Goal: Task Accomplishment & Management: Manage account settings

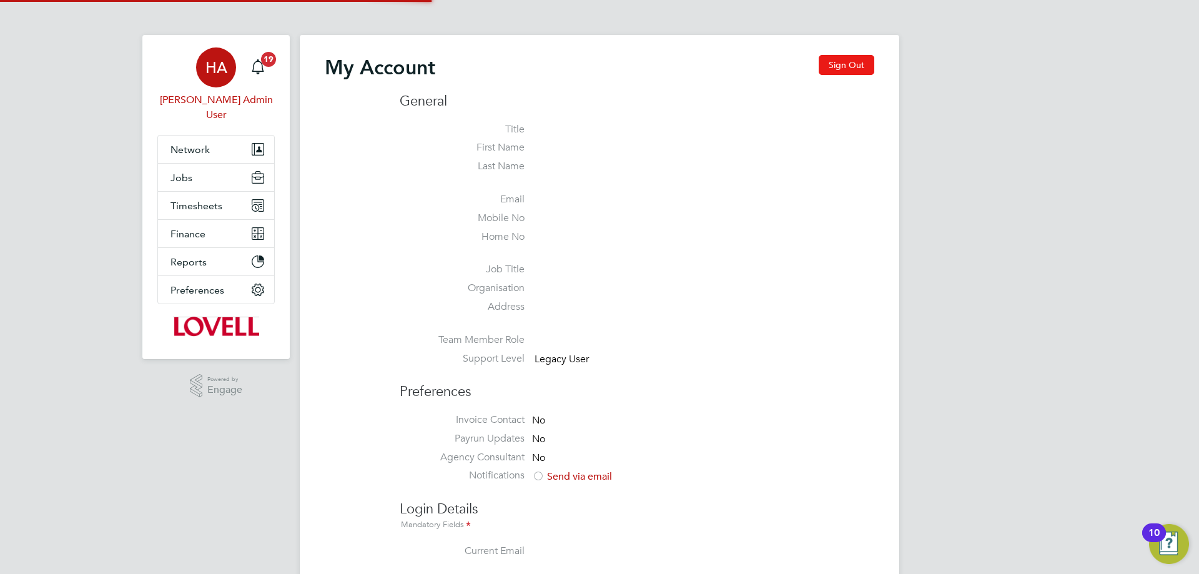
click at [835, 70] on button "Sign Out" at bounding box center [846, 65] width 56 height 20
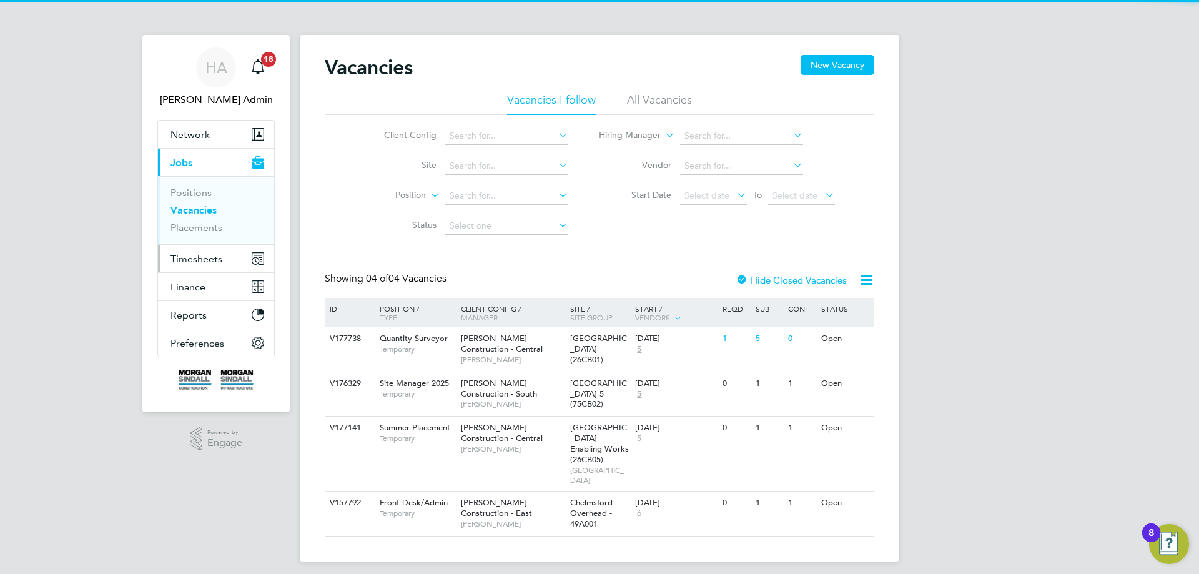
click at [190, 263] on span "Timesheets" at bounding box center [196, 259] width 52 height 12
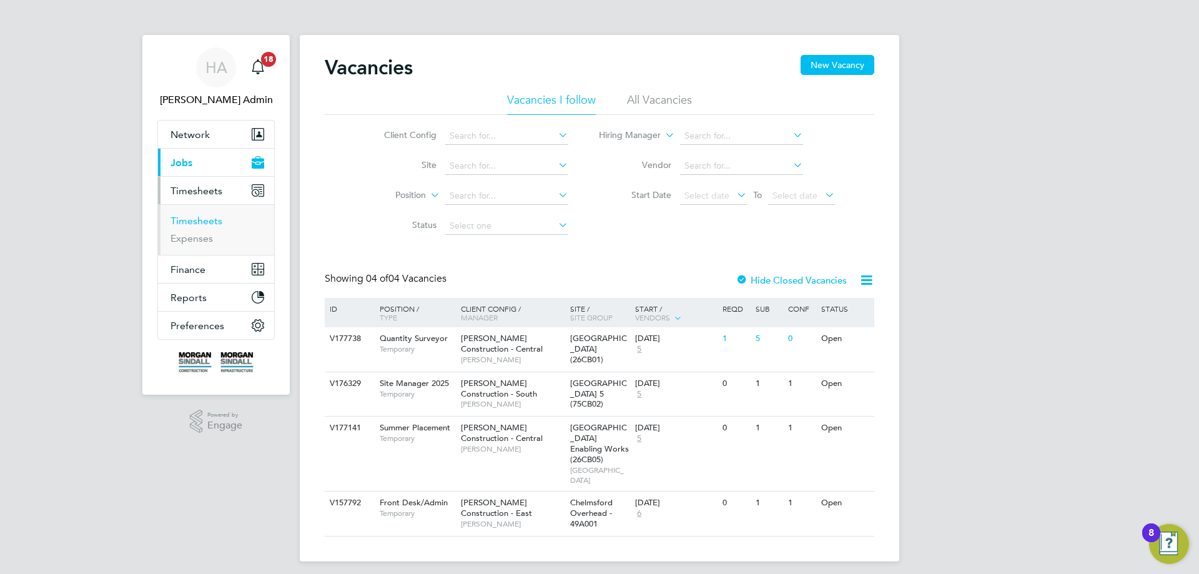
click at [195, 225] on link "Timesheets" at bounding box center [196, 221] width 52 height 12
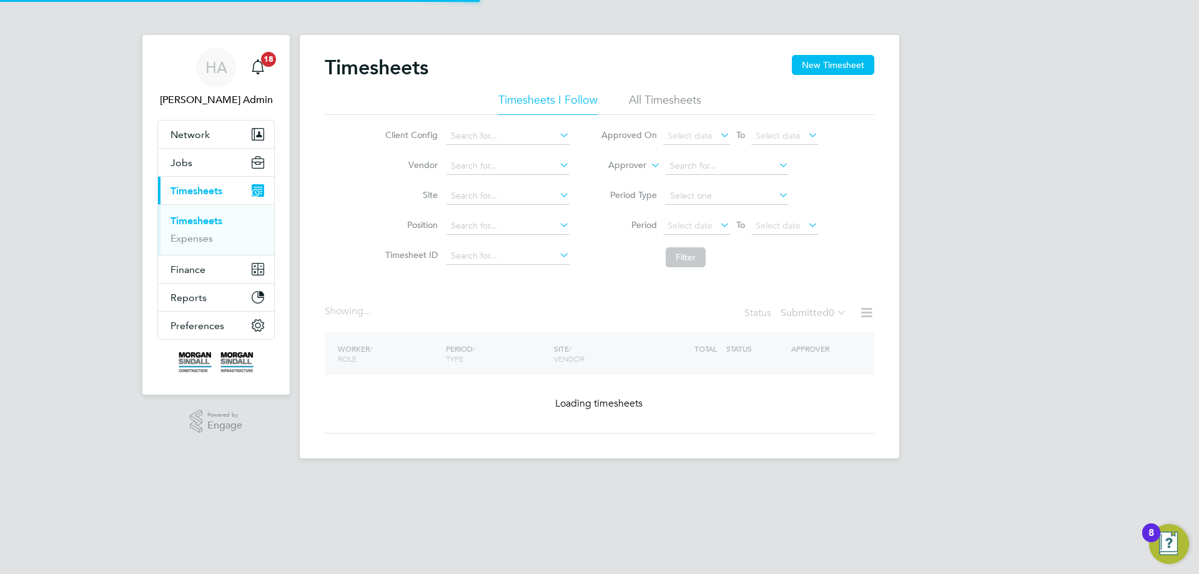
click at [632, 88] on div "Timesheets New Timesheet" at bounding box center [599, 73] width 549 height 37
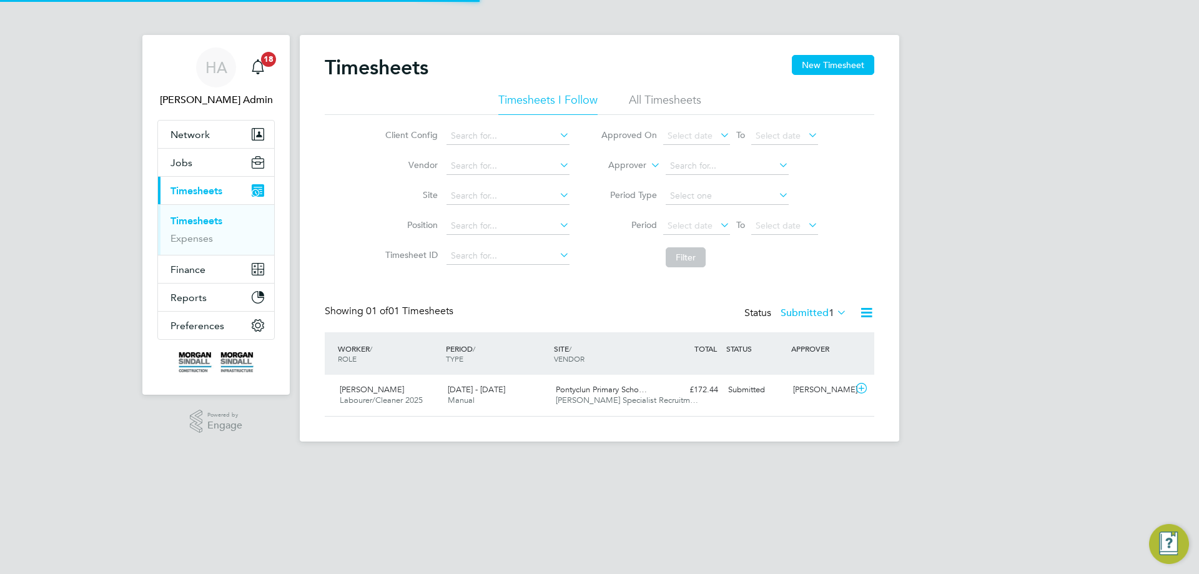
scroll to position [32, 109]
click at [642, 94] on li "All Timesheets" at bounding box center [665, 103] width 72 height 22
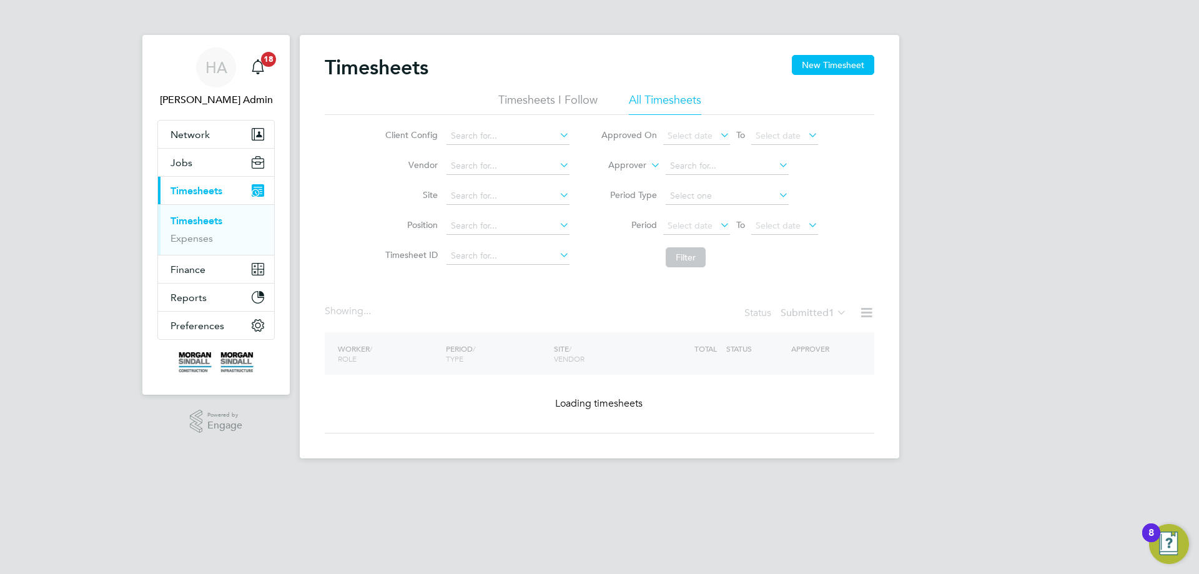
click at [648, 163] on icon at bounding box center [648, 161] width 0 height 11
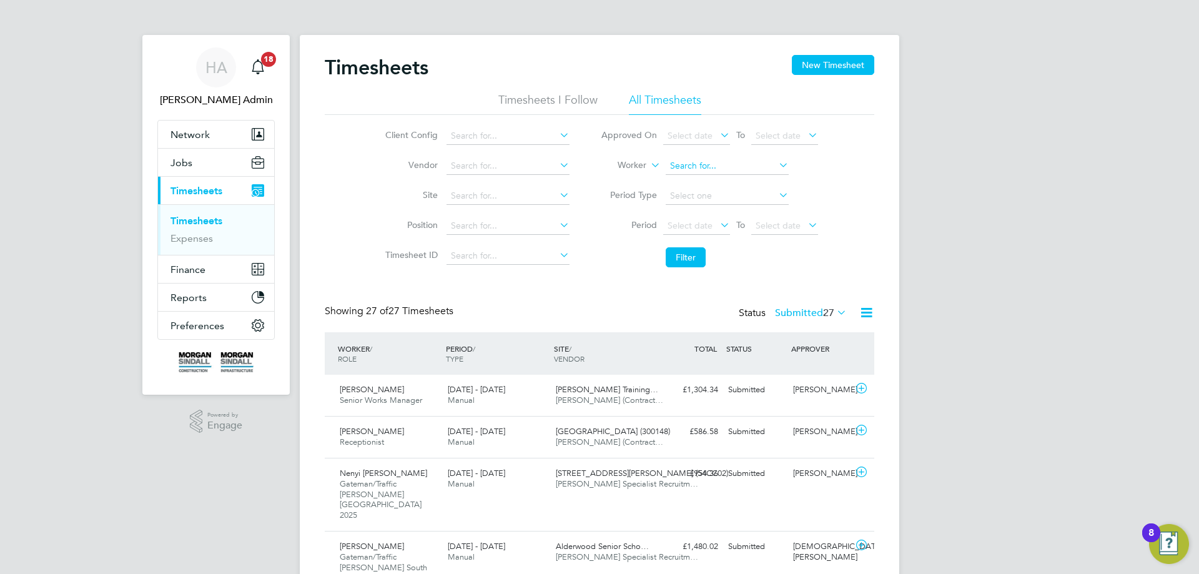
scroll to position [0, 0]
click at [675, 161] on input at bounding box center [727, 165] width 123 height 17
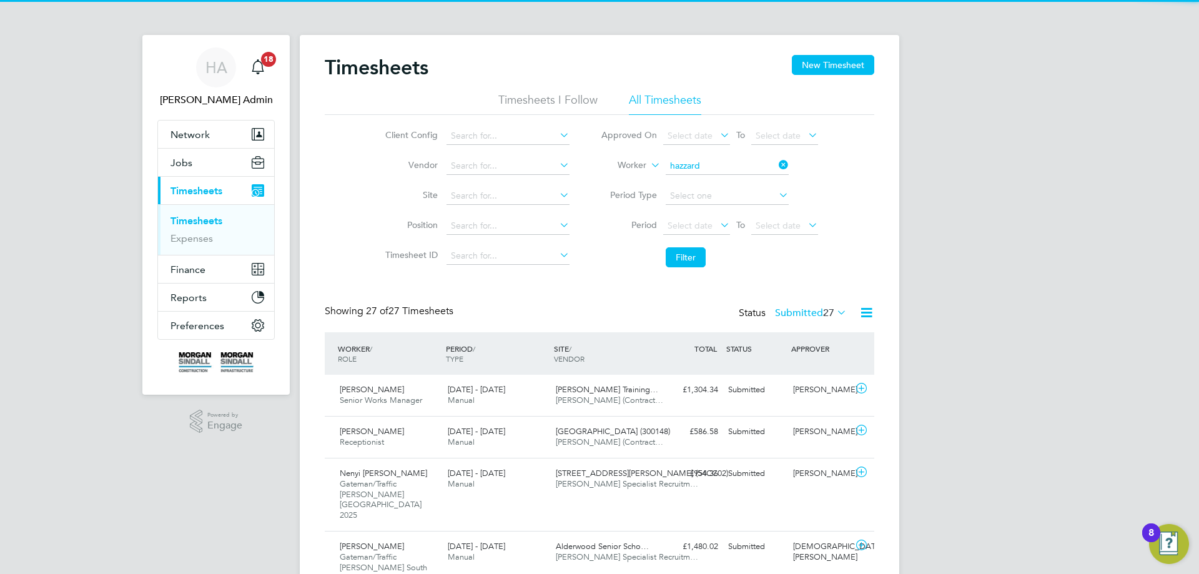
click at [741, 182] on b "Hazzard" at bounding box center [758, 183] width 34 height 11
type input "Robbie Hazzard"
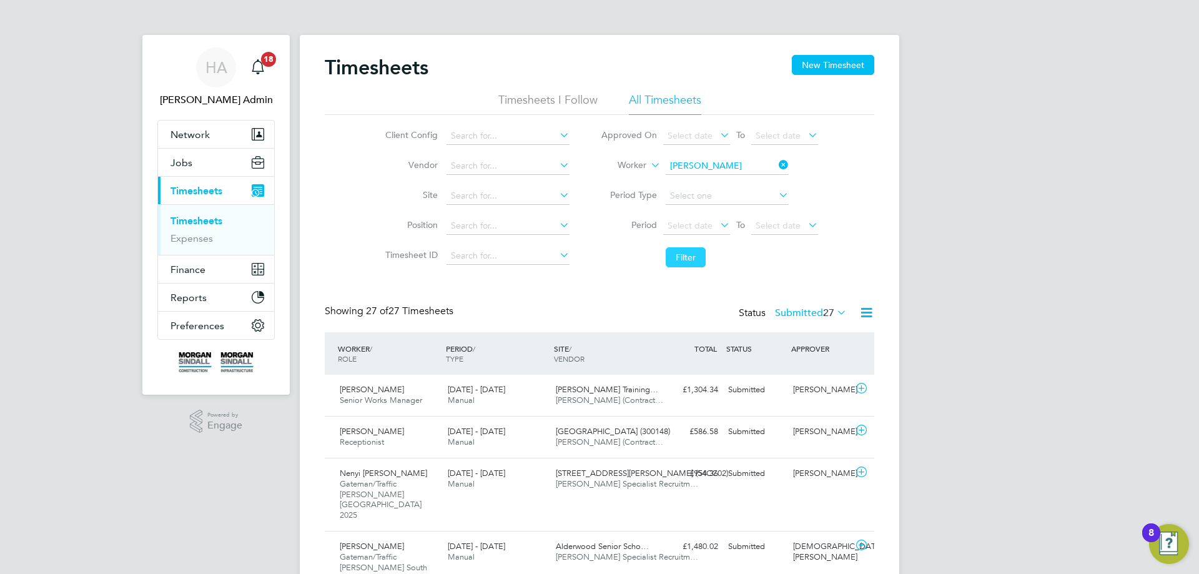
click at [684, 262] on button "Filter" at bounding box center [686, 257] width 40 height 20
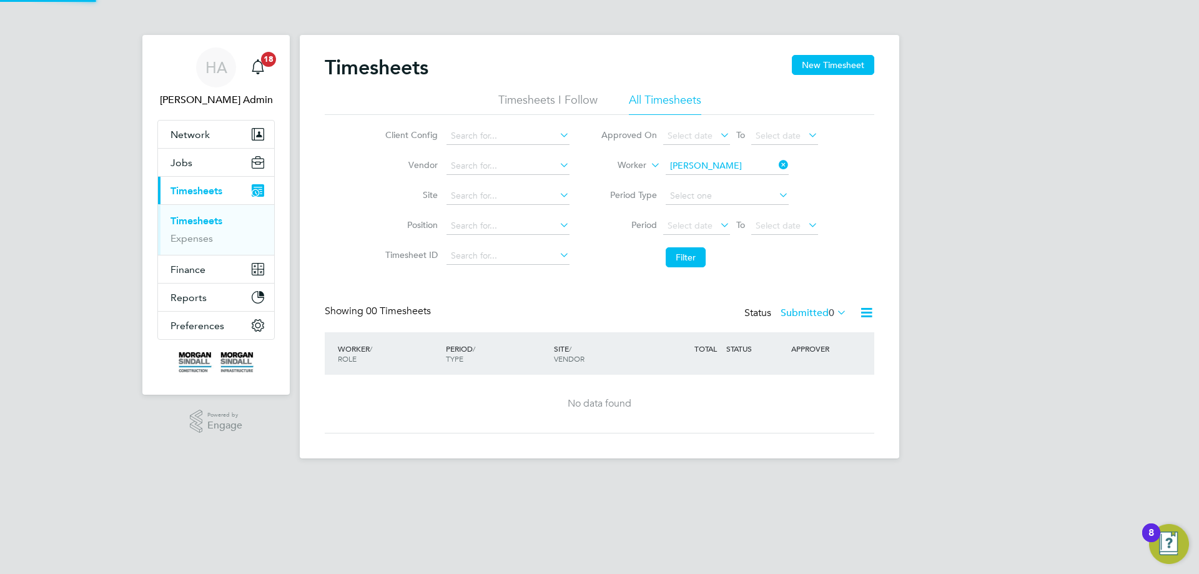
click at [798, 311] on label "Submitted 0" at bounding box center [813, 313] width 66 height 12
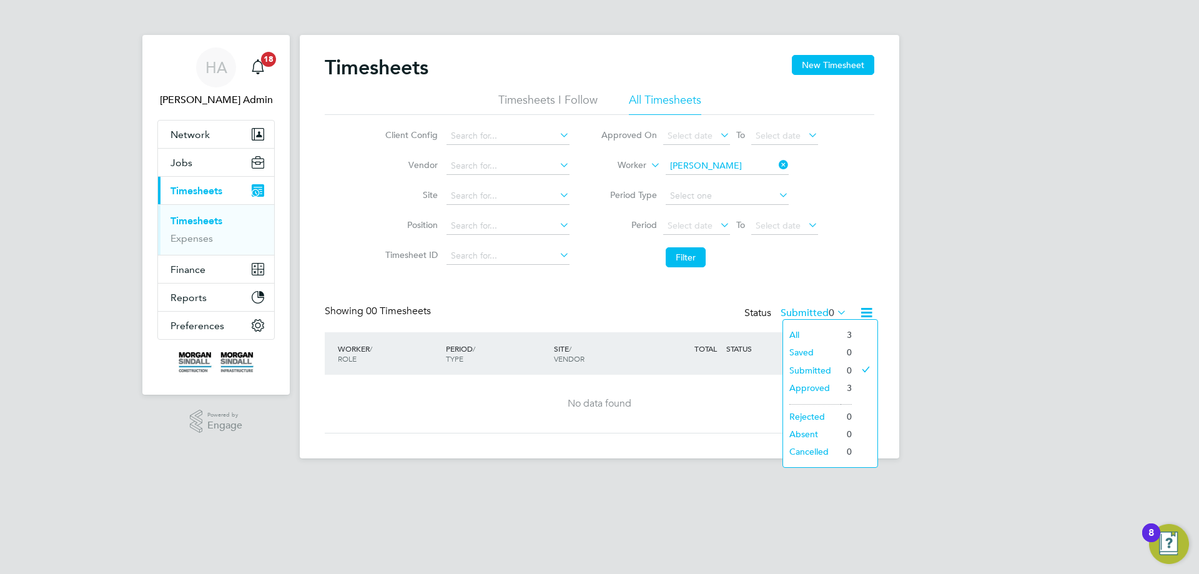
click at [805, 328] on li "All" at bounding box center [811, 334] width 57 height 17
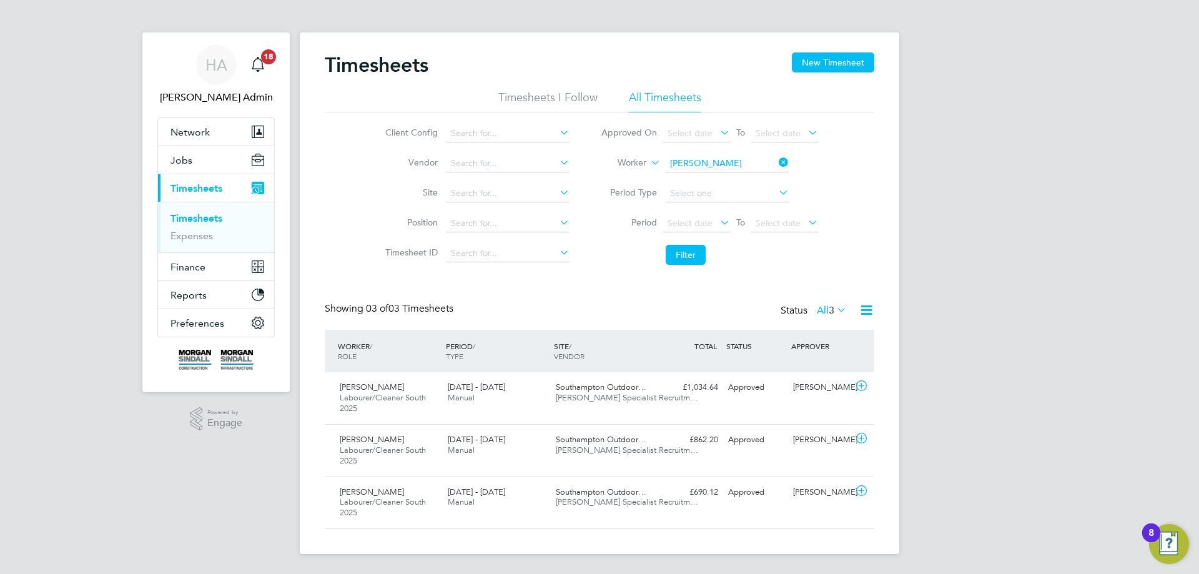
click at [921, 370] on div "HA Hays Admin Notifications 18 Applications: Network Team Members Businesses Si…" at bounding box center [599, 286] width 1199 height 576
click at [535, 501] on div "2 - 8 Aug 2025 Manual" at bounding box center [497, 497] width 108 height 31
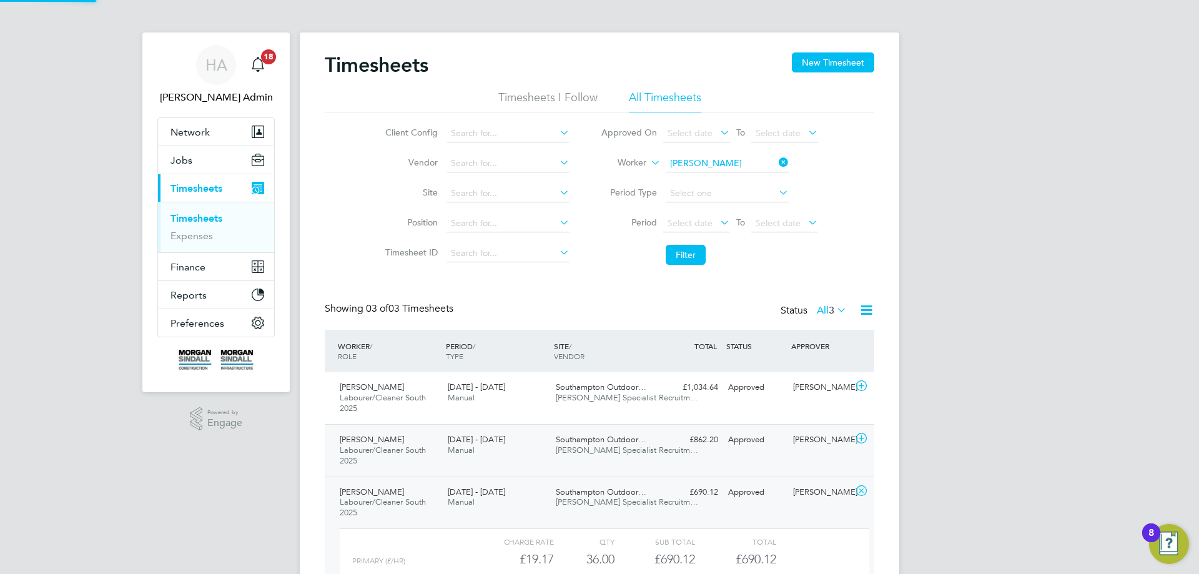
click at [526, 455] on div "9 - 15 Aug 2025 Manual" at bounding box center [497, 445] width 108 height 31
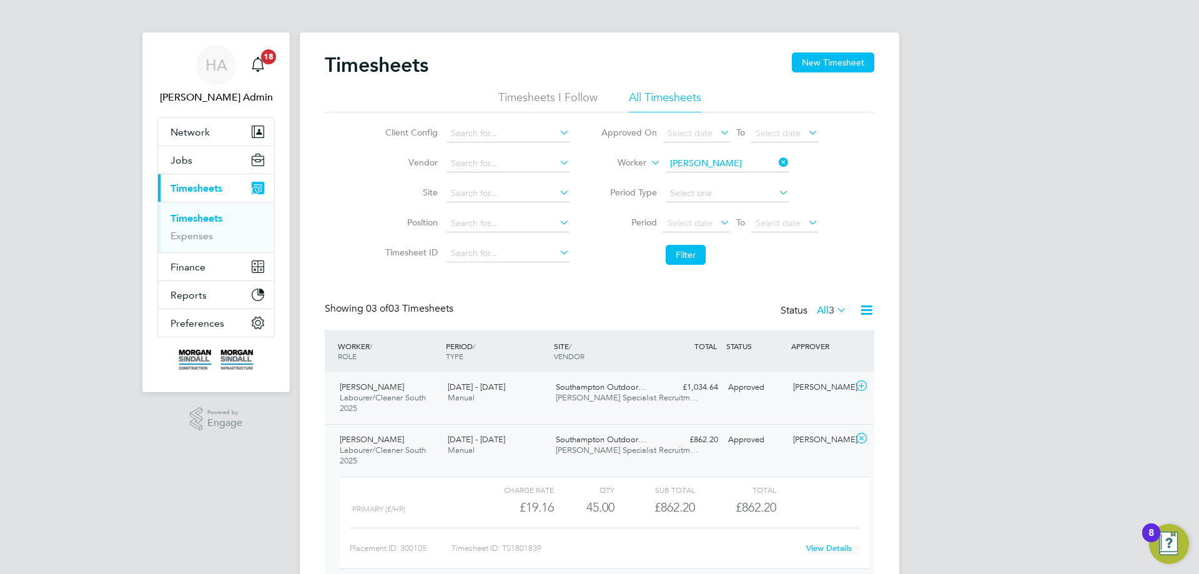
click at [519, 414] on div "Robbie Hazzard Labourer/Cleaner South 2025 16 - 22 Aug 2025 16 - 22 Aug 2025 Ma…" at bounding box center [599, 398] width 549 height 52
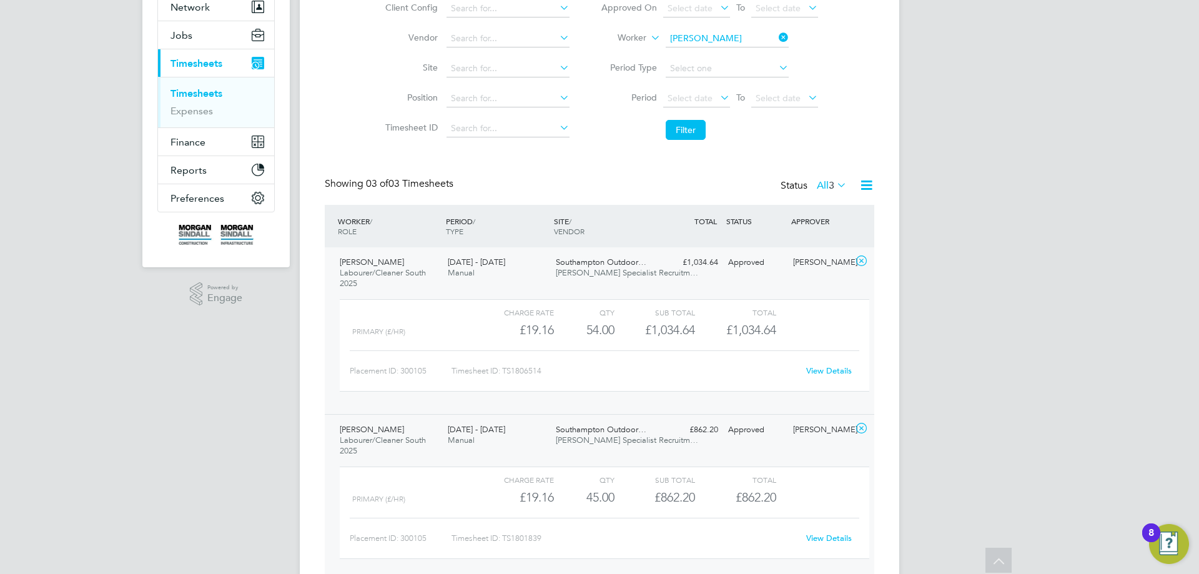
click at [501, 273] on div "16 - 22 Aug 2025 Manual" at bounding box center [497, 267] width 108 height 31
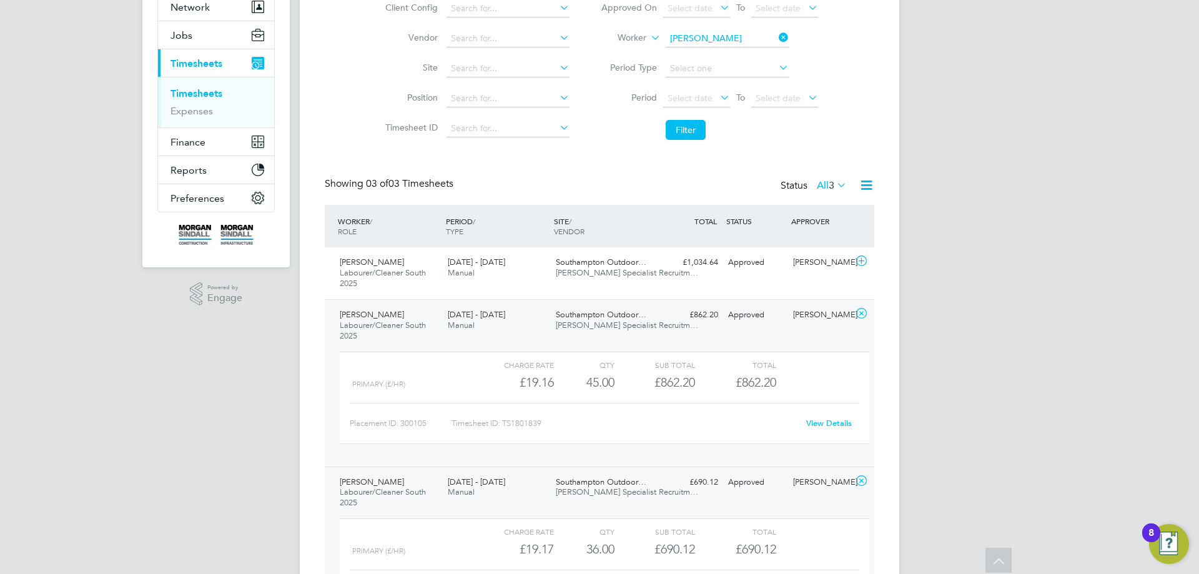
click at [519, 315] on div "9 - 15 Aug 2025 Manual" at bounding box center [497, 320] width 108 height 31
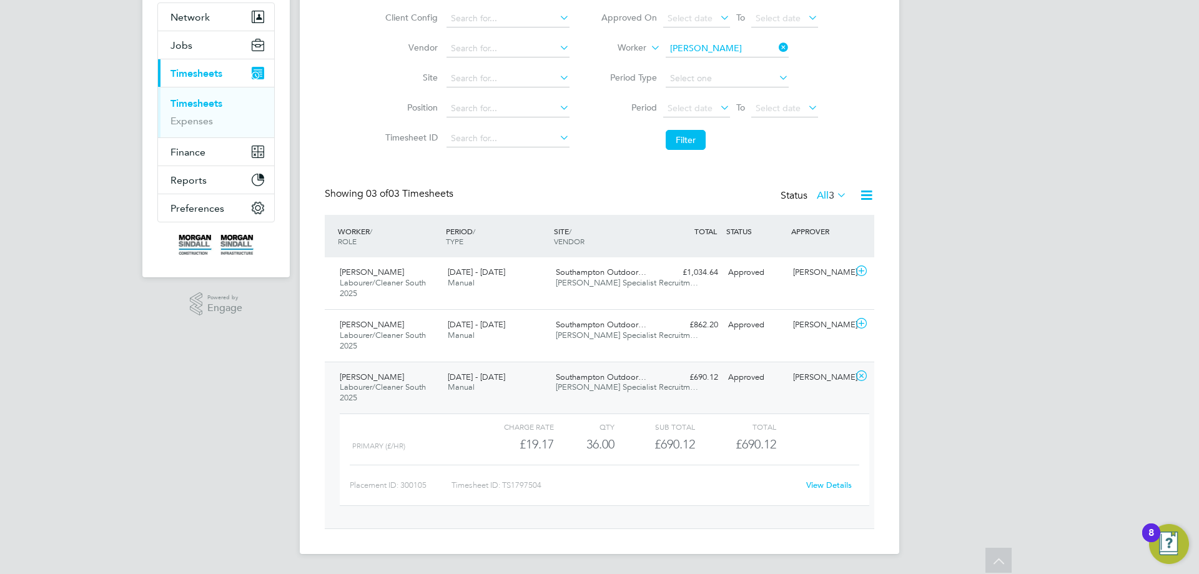
click at [533, 382] on div "2 - 8 Aug 2025 Manual" at bounding box center [497, 382] width 108 height 31
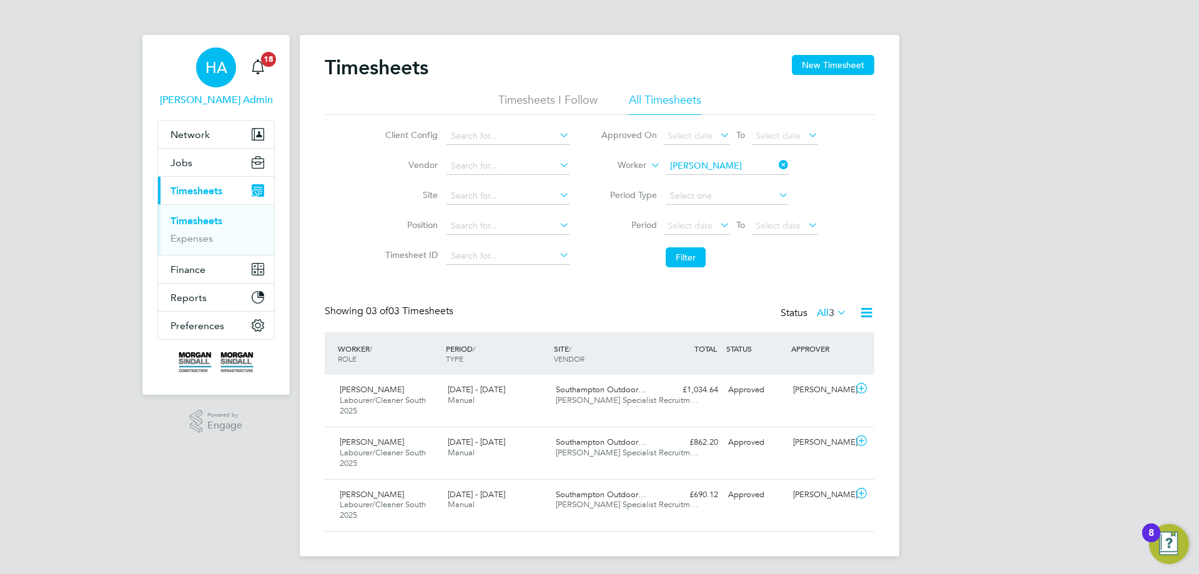
click at [215, 68] on span "HA" at bounding box center [216, 67] width 22 height 16
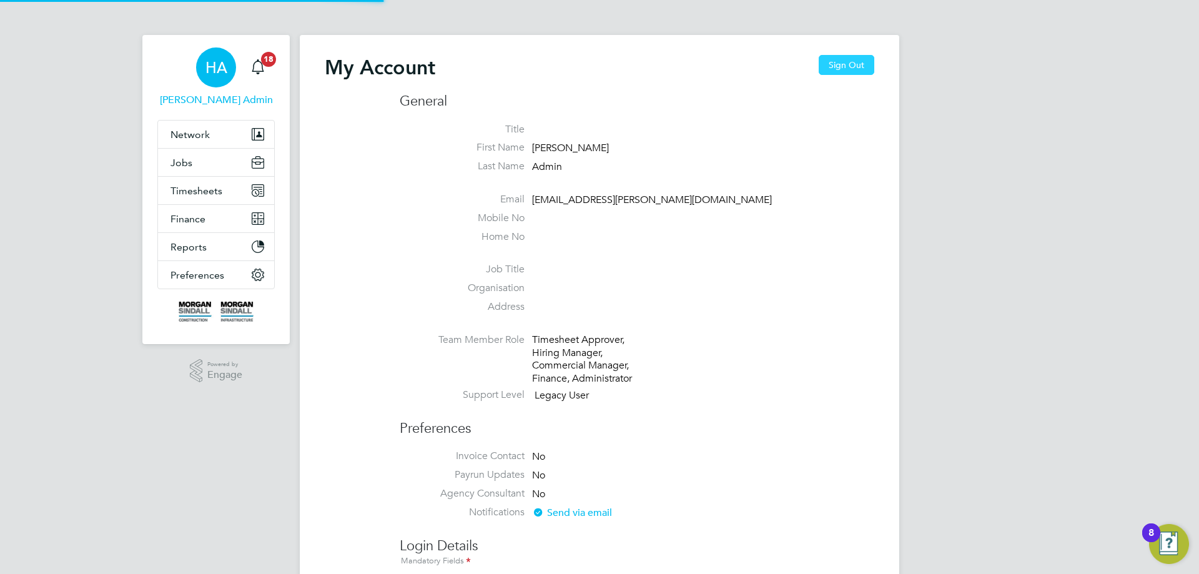
click at [834, 61] on button "Sign Out" at bounding box center [846, 65] width 56 height 20
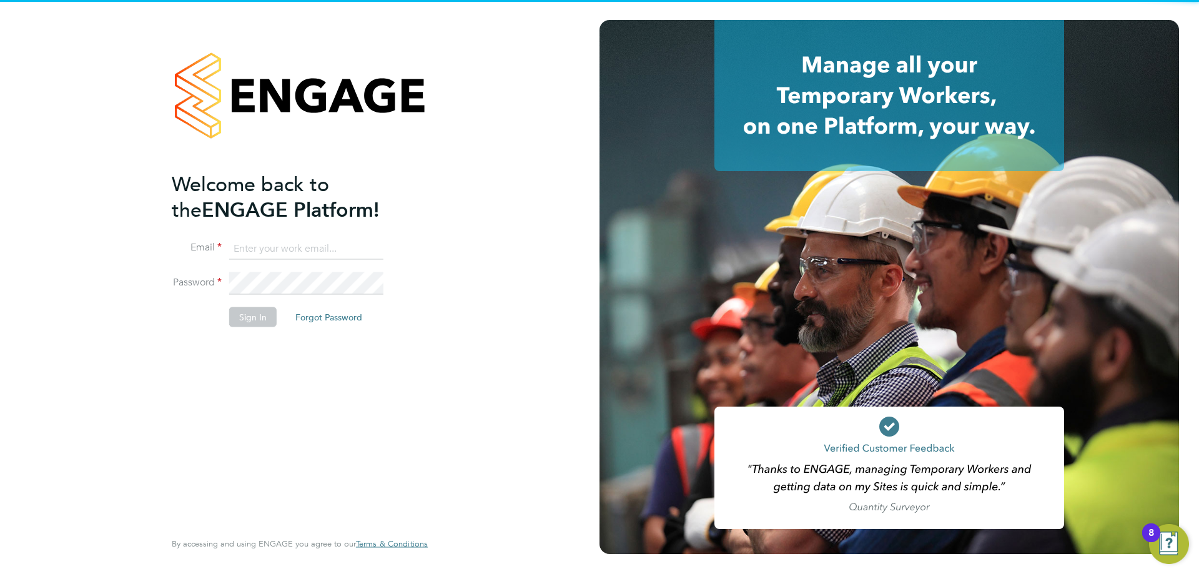
drag, startPoint x: 278, startPoint y: 244, endPoint x: 292, endPoint y: 253, distance: 16.3
click at [278, 244] on input at bounding box center [306, 248] width 154 height 22
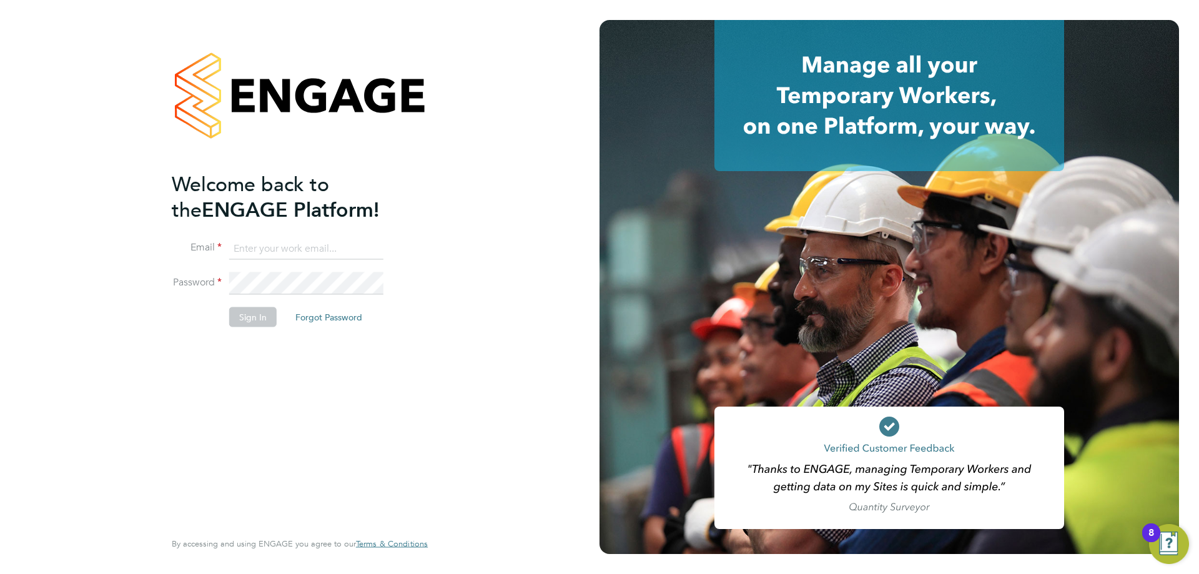
type input "[EMAIL_ADDRESS][PERSON_NAME][DOMAIN_NAME]"
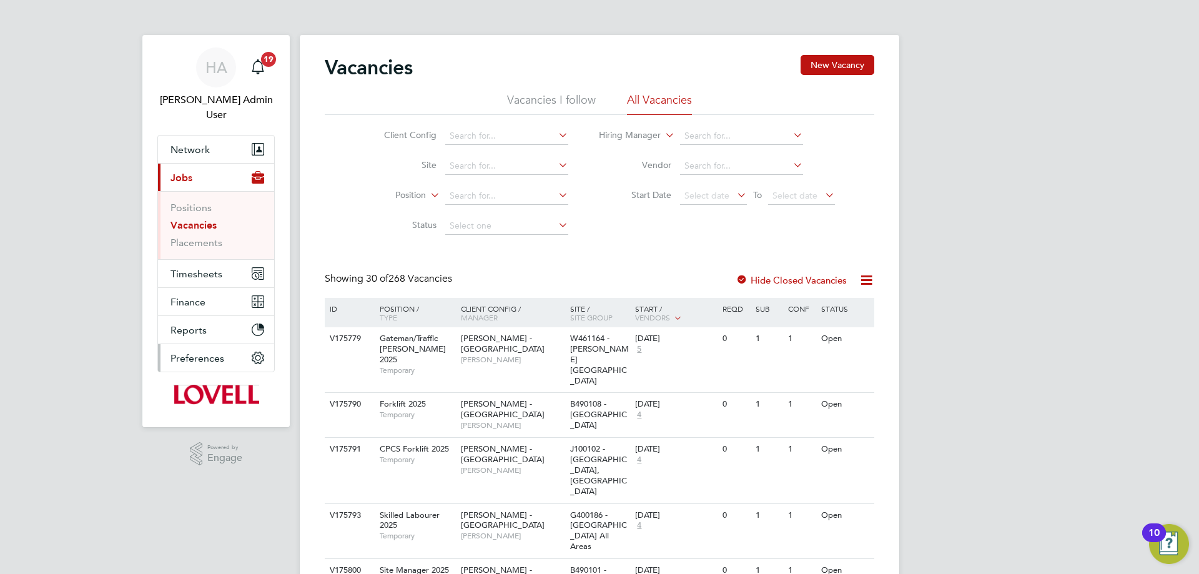
click at [204, 352] on span "Preferences" at bounding box center [197, 358] width 54 height 12
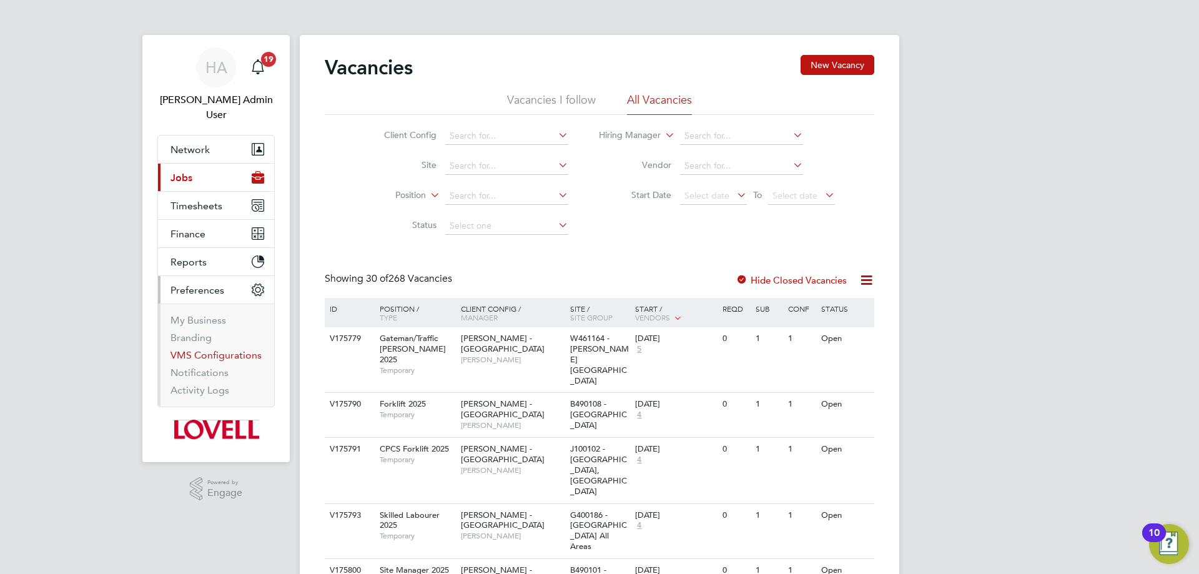
click at [209, 349] on link "VMS Configurations" at bounding box center [215, 355] width 91 height 12
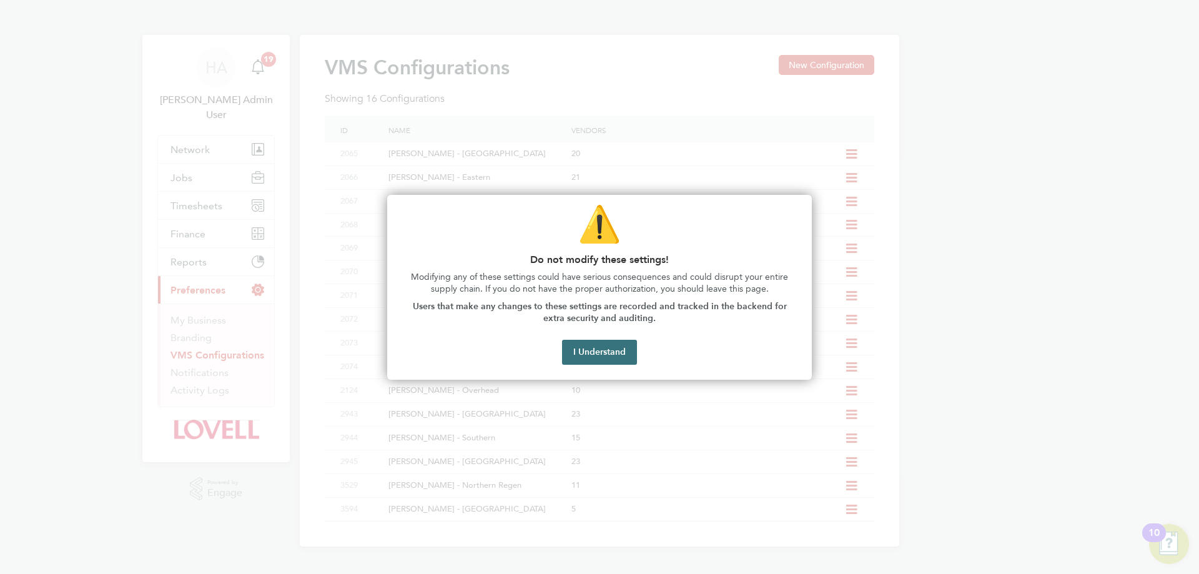
click at [610, 357] on button "I Understand" at bounding box center [599, 352] width 75 height 25
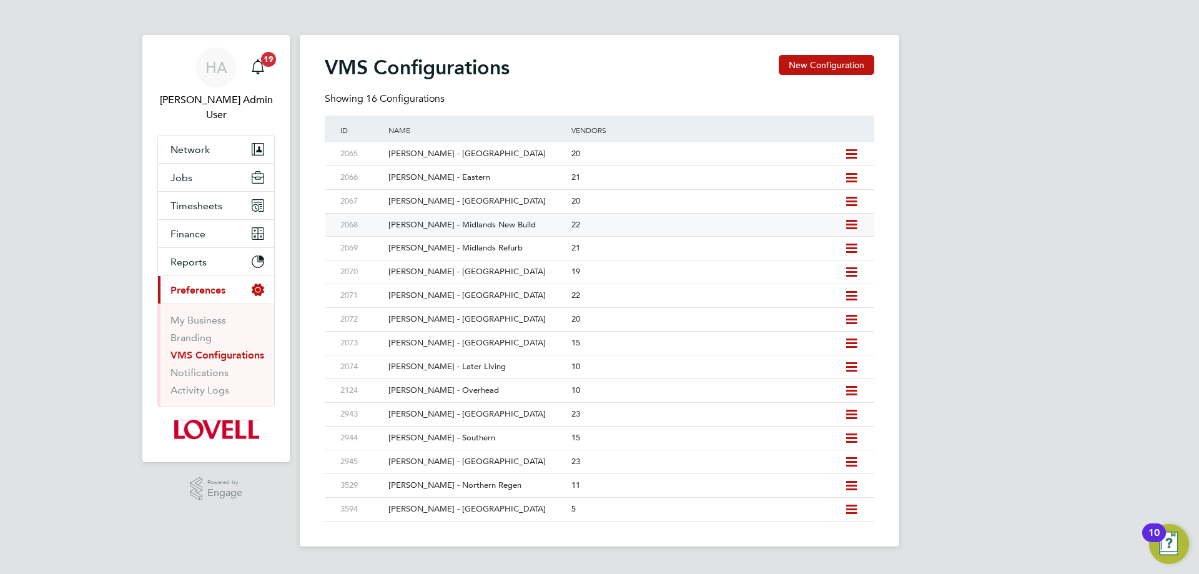
click at [503, 225] on div "Lovell - Midlands New Build" at bounding box center [473, 225] width 189 height 23
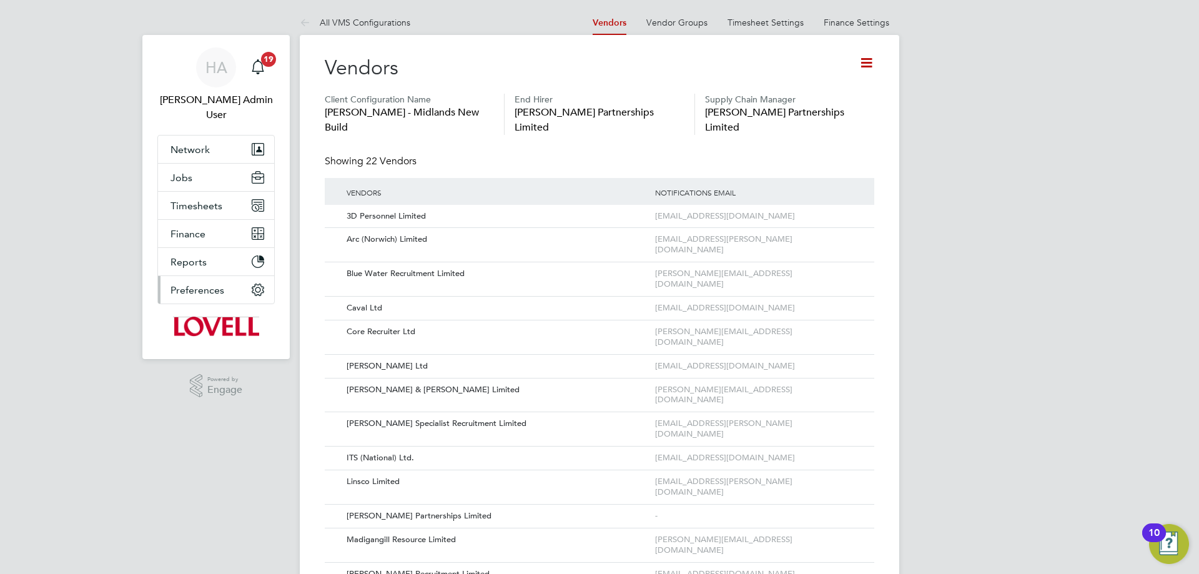
click at [217, 282] on button "Preferences" at bounding box center [216, 289] width 116 height 27
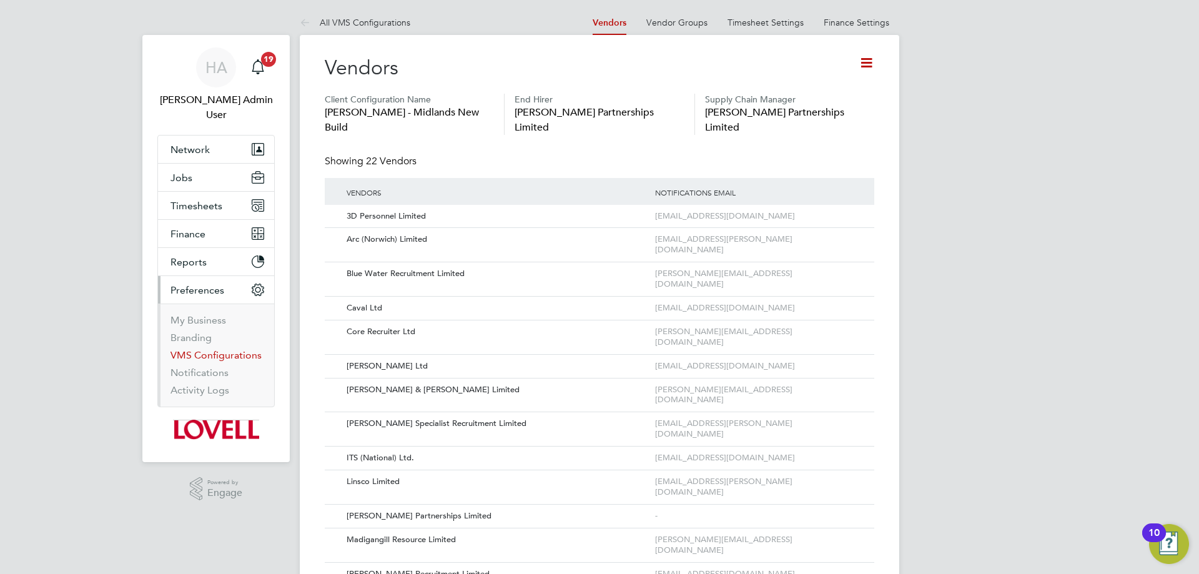
click at [205, 349] on link "VMS Configurations" at bounding box center [215, 355] width 91 height 12
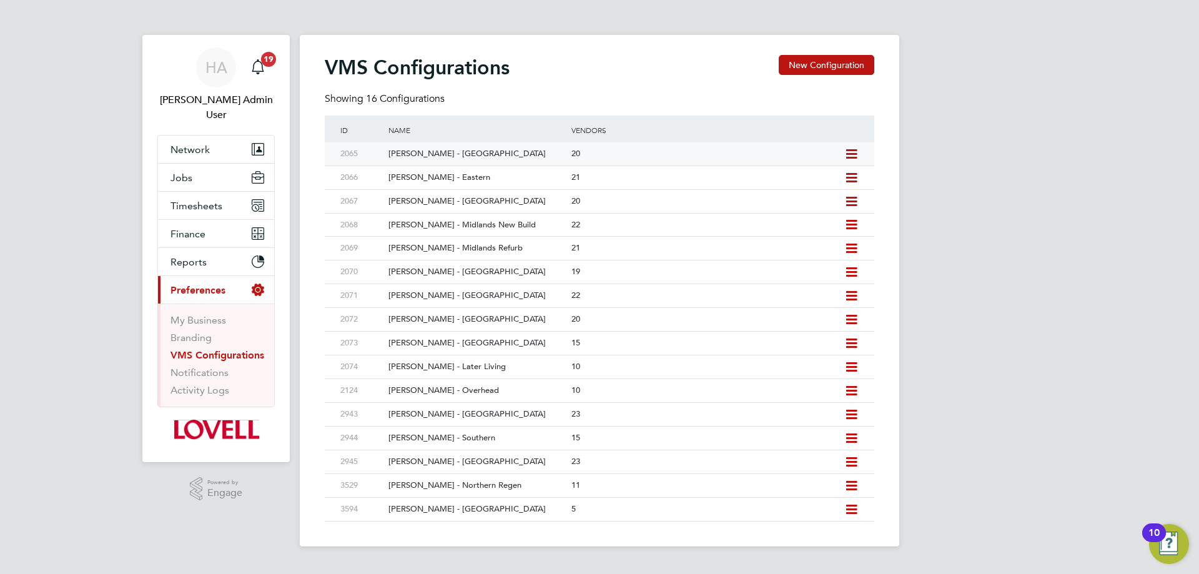
click at [448, 157] on div "Lovell - Scotland" at bounding box center [473, 153] width 189 height 23
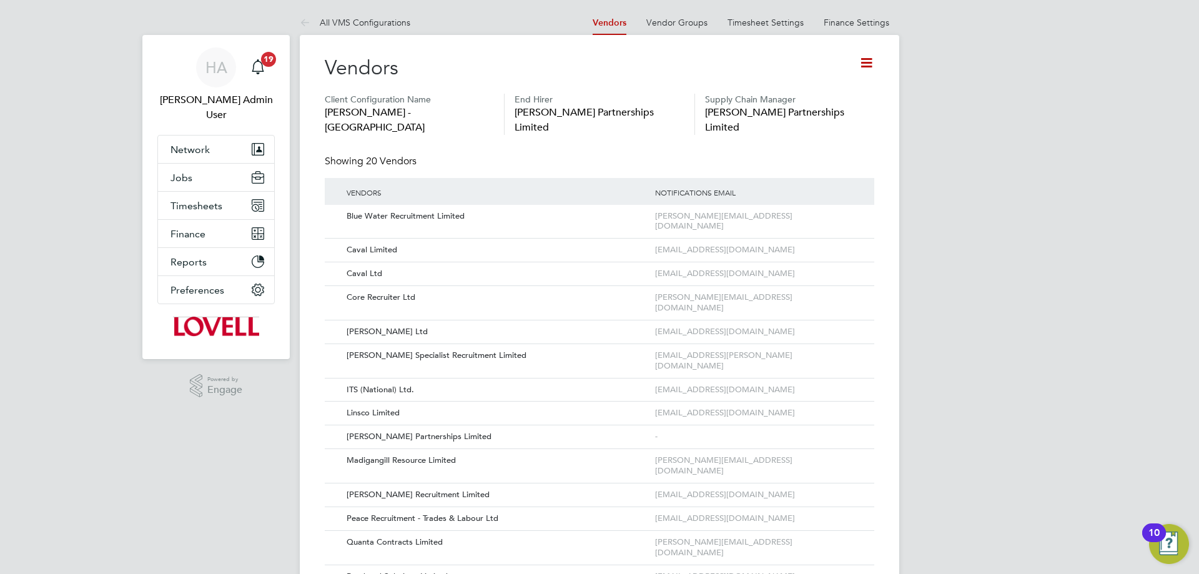
click at [868, 65] on icon at bounding box center [866, 63] width 16 height 16
click at [800, 141] on li "Add Vendor" at bounding box center [817, 145] width 111 height 17
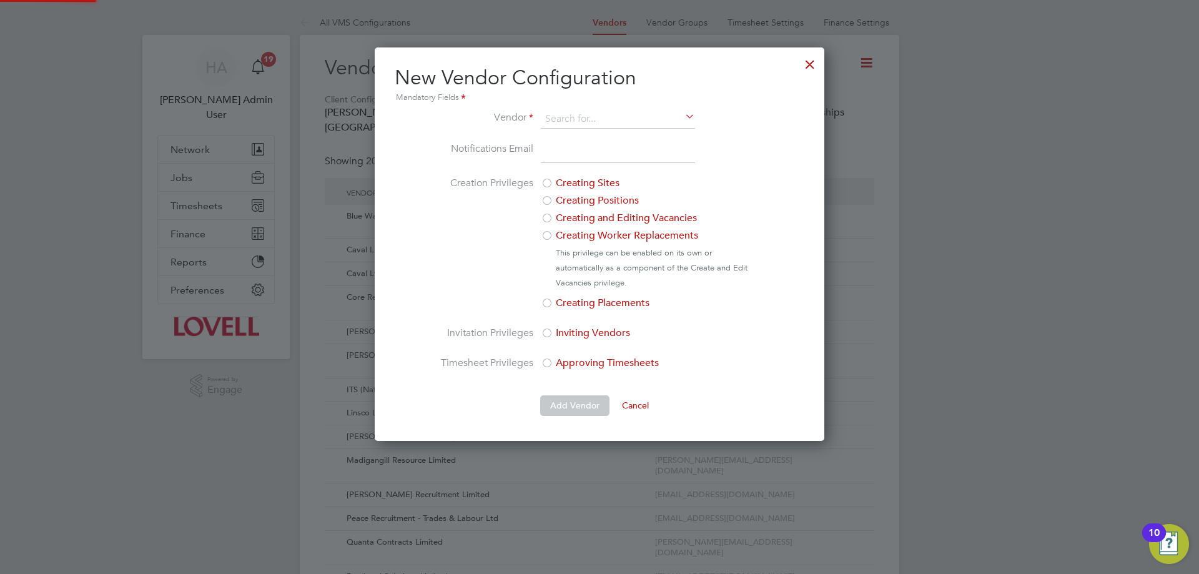
scroll to position [393, 450]
click at [589, 248] on li "PSR Staffing Solutions Ltd" at bounding box center [670, 255] width 260 height 17
type input "PSR Staffing Solutions Ltd"
click at [811, 66] on div at bounding box center [810, 61] width 22 height 22
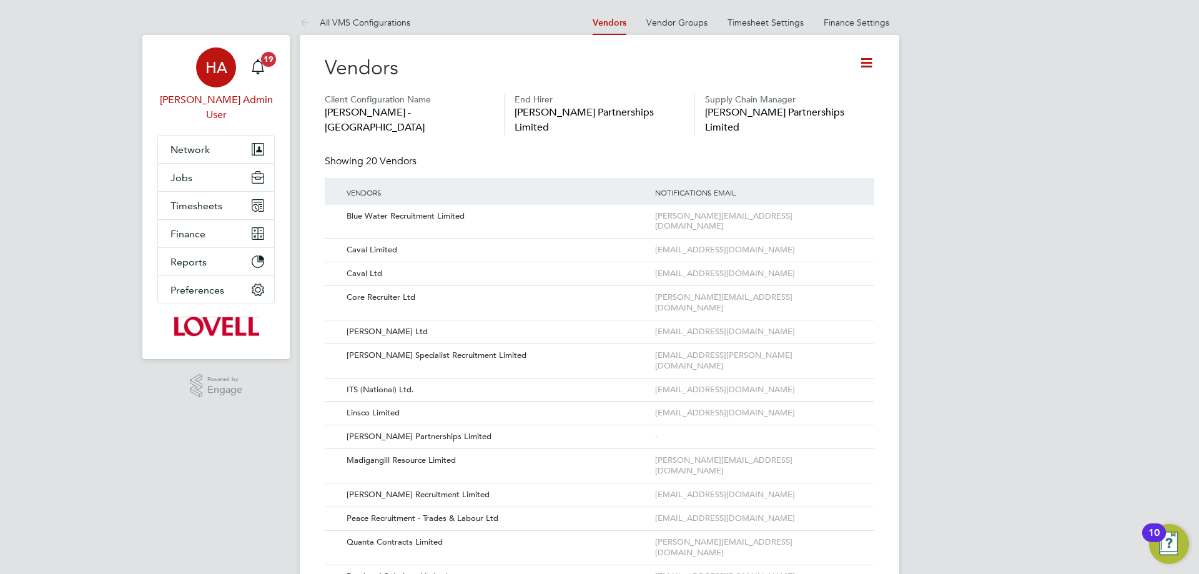
click at [221, 53] on div "HA" at bounding box center [216, 67] width 40 height 40
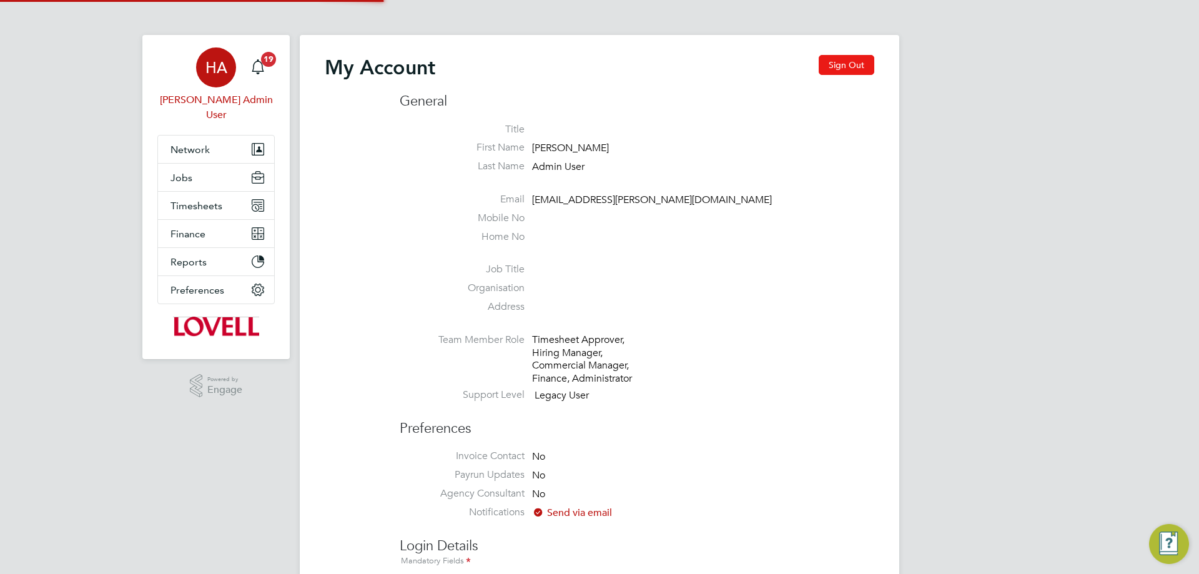
click at [852, 57] on button "Sign Out" at bounding box center [846, 65] width 56 height 20
